Goal: Information Seeking & Learning: Learn about a topic

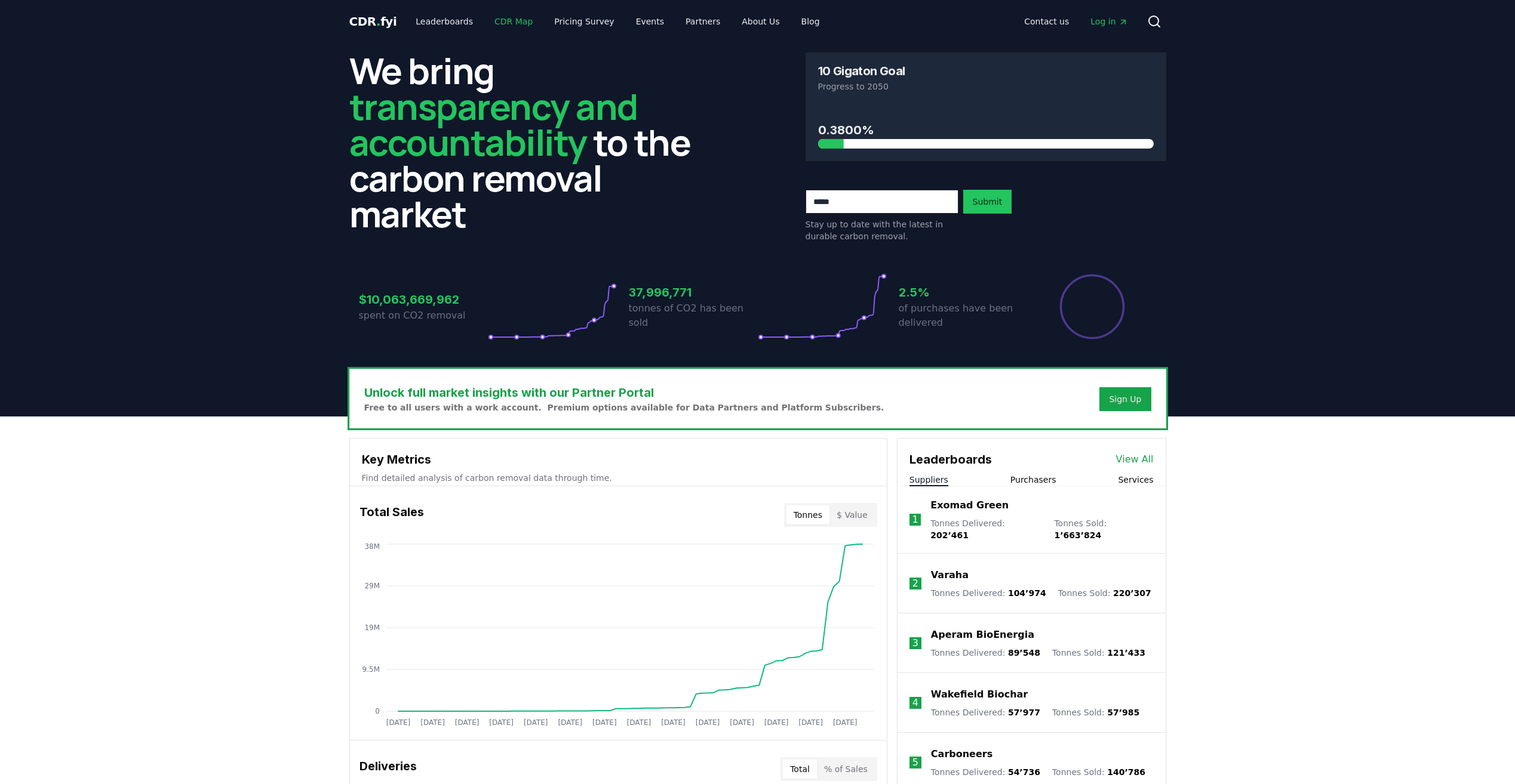
click at [495, 22] on link "CDR Map" at bounding box center [513, 21] width 58 height 21
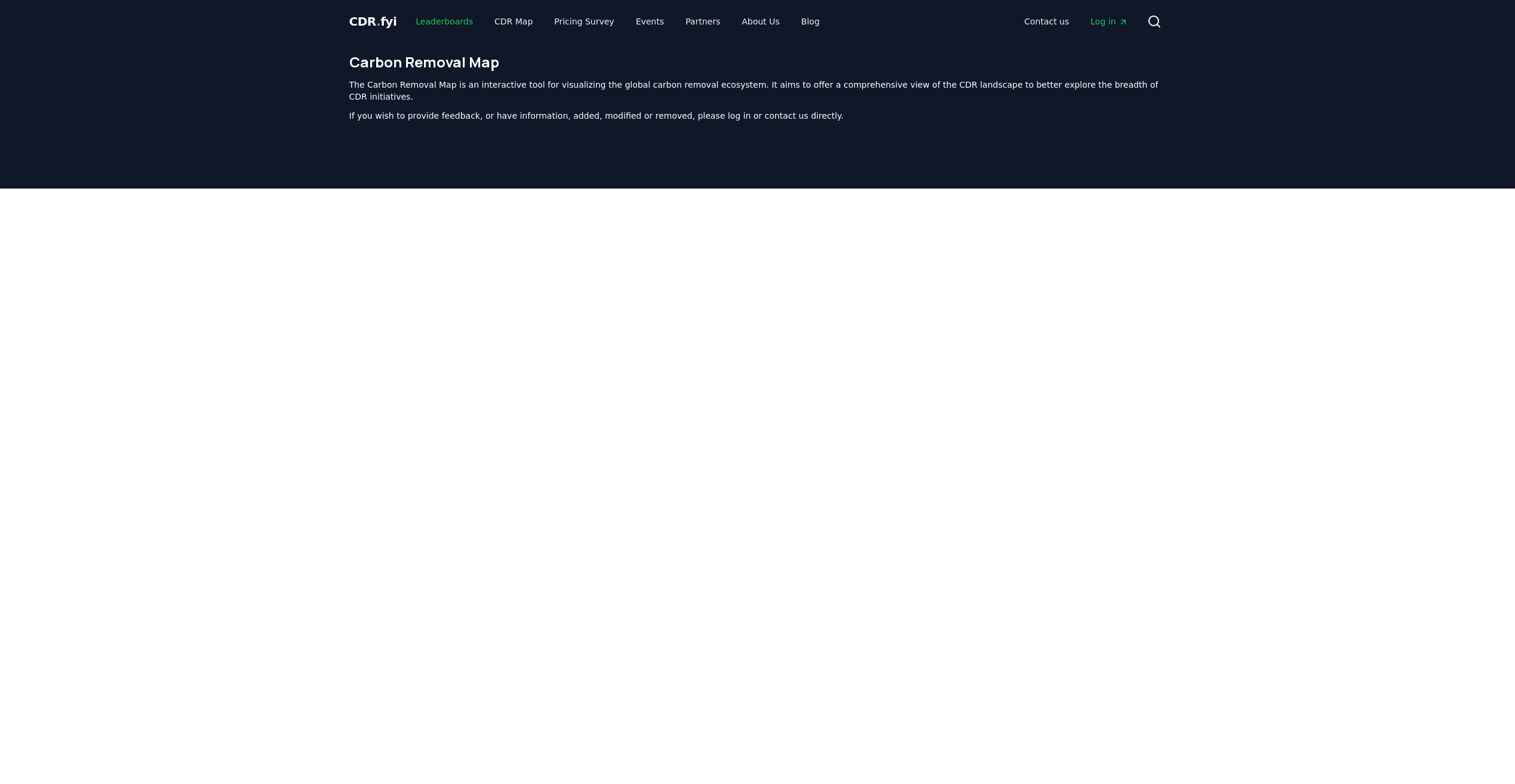
click at [450, 28] on link "Leaderboards" at bounding box center [444, 21] width 76 height 21
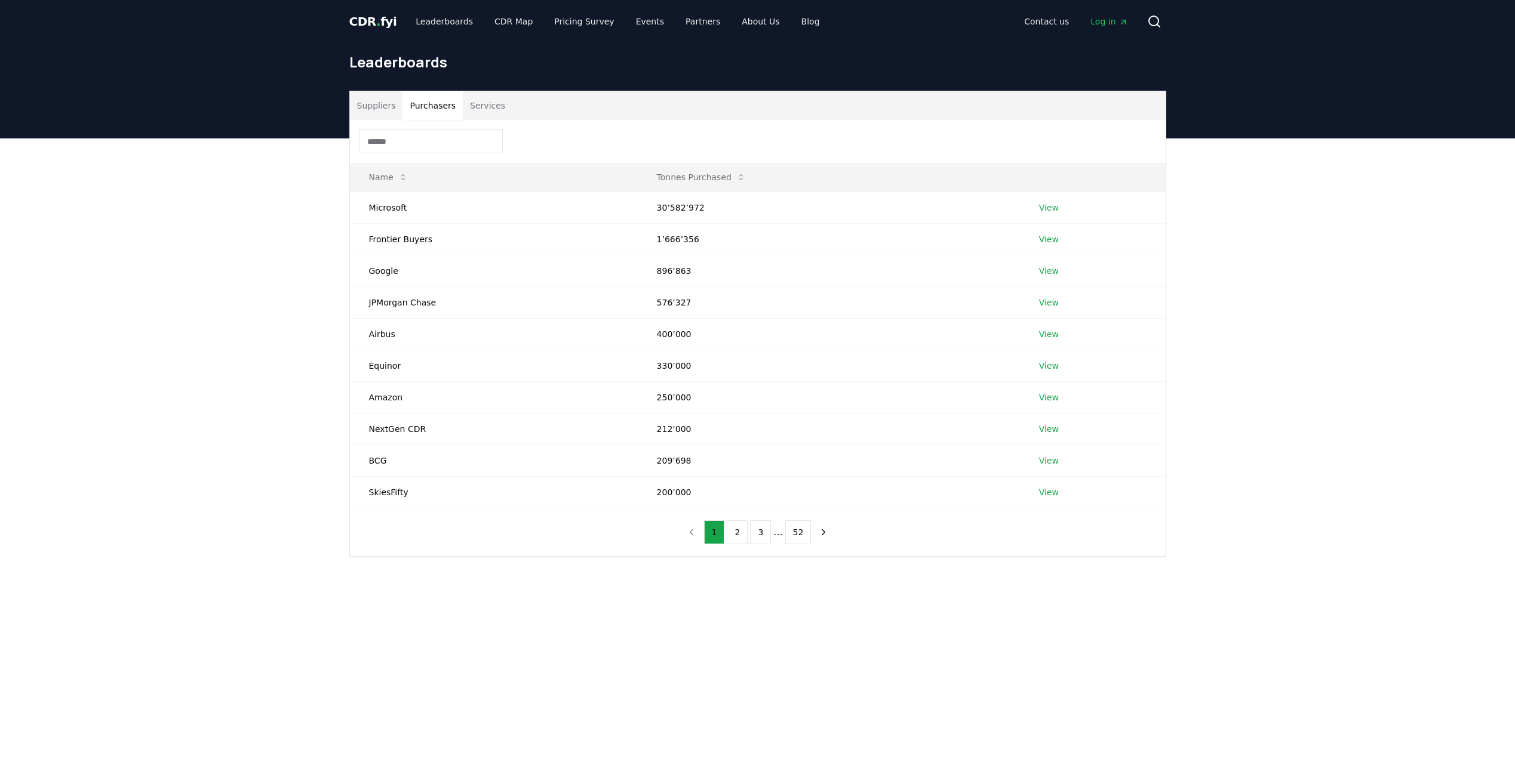
click at [426, 108] on button "Purchasers" at bounding box center [432, 105] width 60 height 28
click at [426, 133] on input at bounding box center [431, 141] width 143 height 24
click at [1045, 210] on link "View" at bounding box center [1049, 208] width 20 height 12
